Goal: Information Seeking & Learning: Learn about a topic

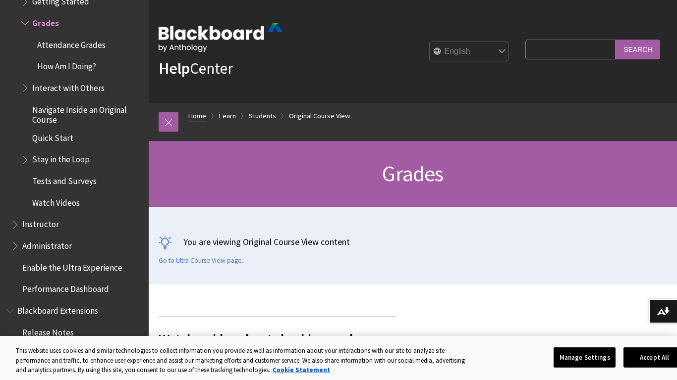
click at [202, 114] on link "Home" at bounding box center [197, 116] width 18 height 12
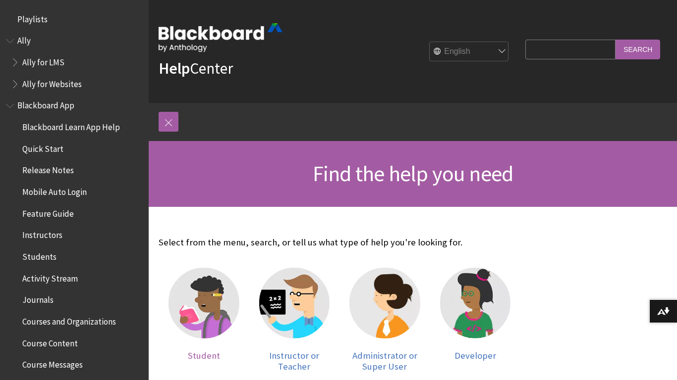
click at [216, 309] on img at bounding box center [203, 303] width 71 height 71
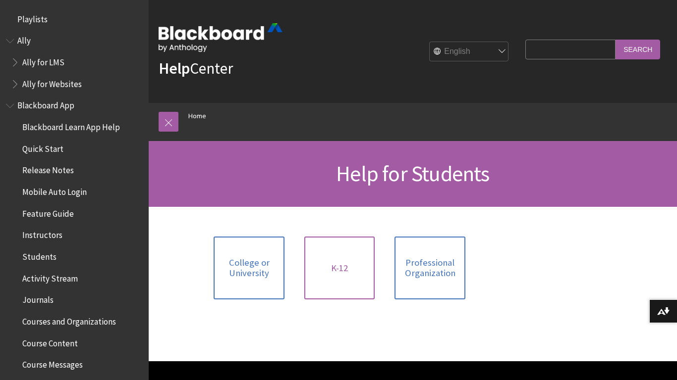
click at [366, 290] on link "K-12" at bounding box center [339, 268] width 71 height 63
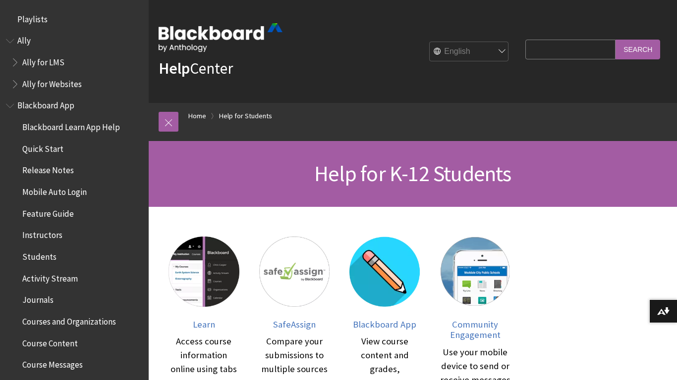
click at [180, 179] on h1 "Help for K-12 Students" at bounding box center [413, 174] width 508 height 26
